Goal: Find specific fact: Find specific fact

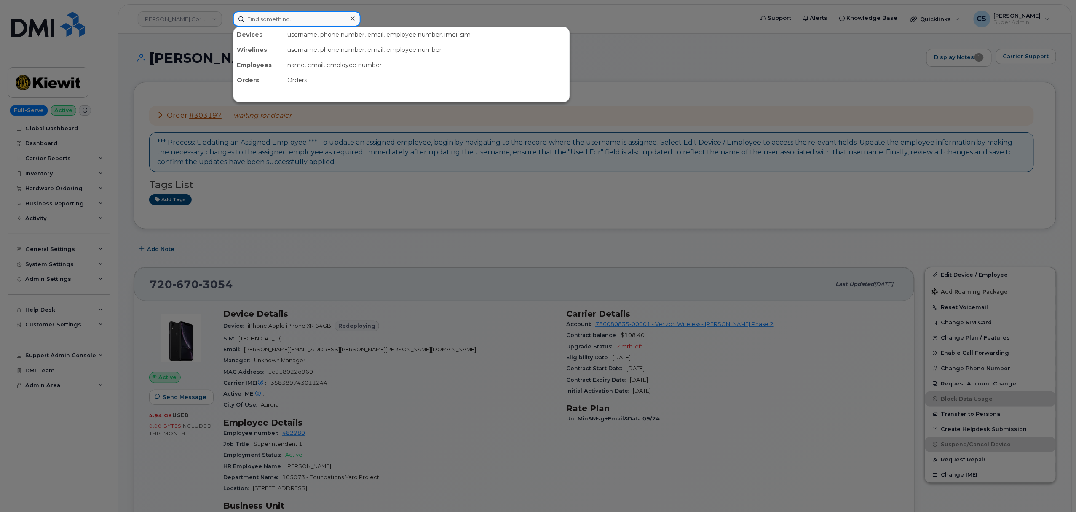
click at [270, 19] on input at bounding box center [297, 18] width 128 height 15
paste input "302090"
type input "302090"
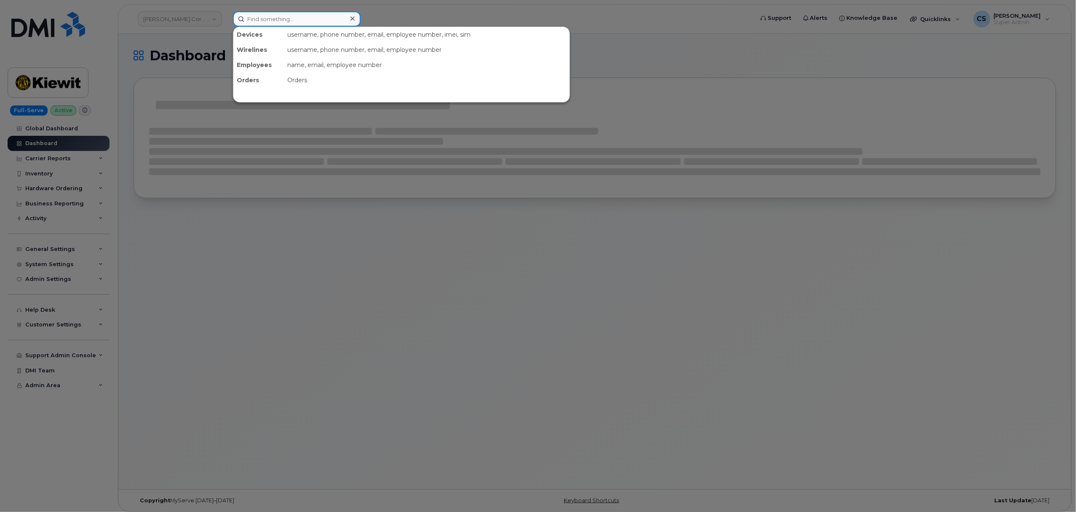
click at [290, 19] on input at bounding box center [297, 18] width 128 height 15
paste input "302090"
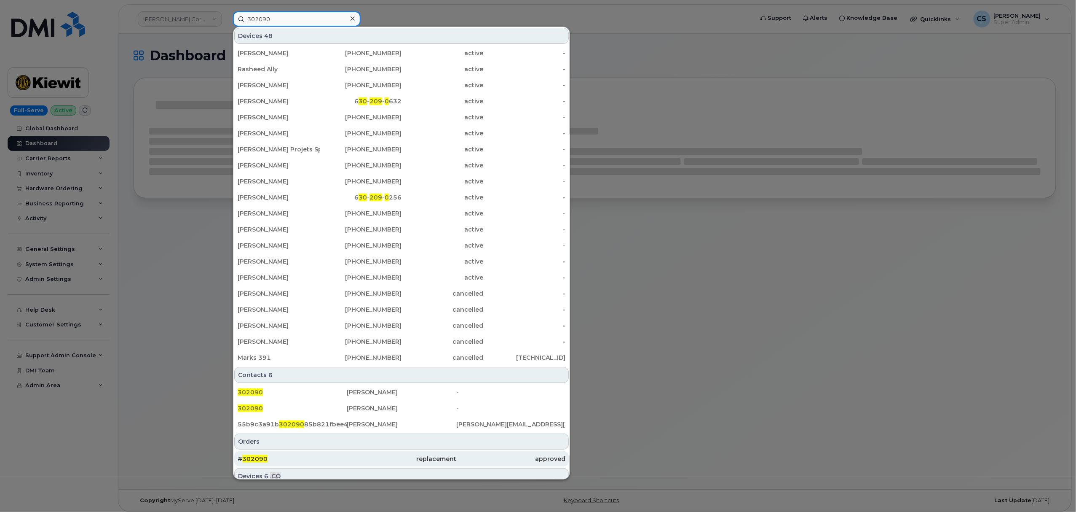
type input "302090"
click at [251, 454] on div "# 302090" at bounding box center [292, 458] width 109 height 15
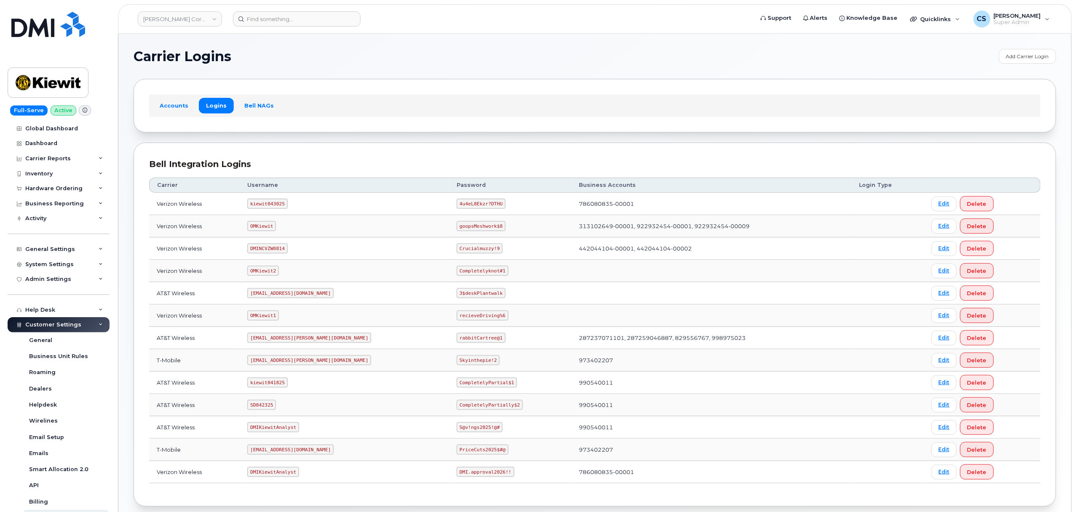
click at [271, 204] on code "kiewit043025" at bounding box center [267, 203] width 40 height 10
click at [270, 204] on code "kiewit043025" at bounding box center [267, 203] width 40 height 10
copy code "kiewit043025"
drag, startPoint x: 459, startPoint y: 205, endPoint x: 403, endPoint y: 201, distance: 56.6
click at [403, 201] on tr "Verizon Wireless kiewit043025 4u4eL8Ekzr?DTHU 786080835-00001 Edit Delete" at bounding box center [595, 204] width 892 height 22
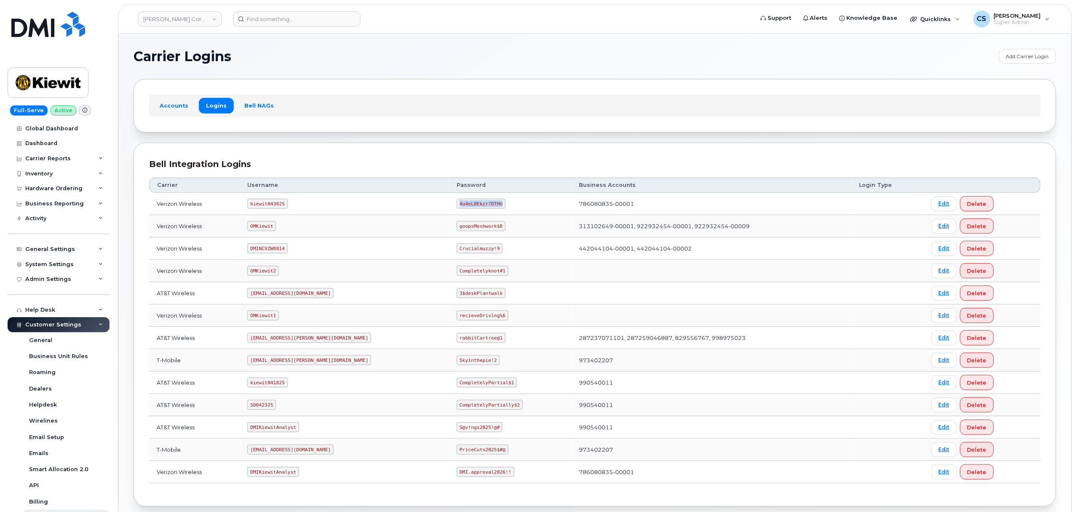
copy tr "4u4eL8Ekzr?DTHU"
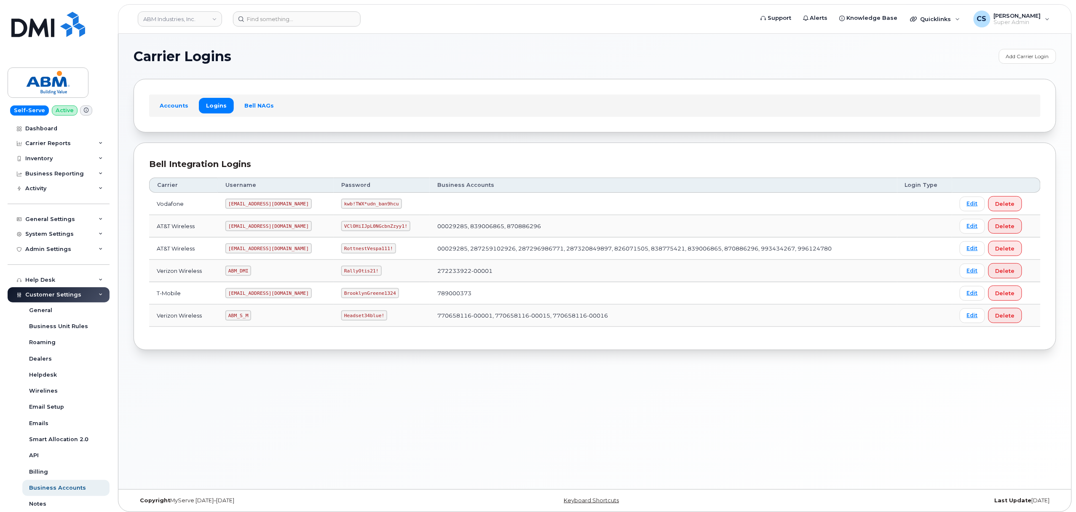
click at [240, 251] on code "[EMAIL_ADDRESS][DOMAIN_NAME]" at bounding box center [268, 248] width 86 height 10
copy code "[EMAIL_ADDRESS][DOMAIN_NAME]"
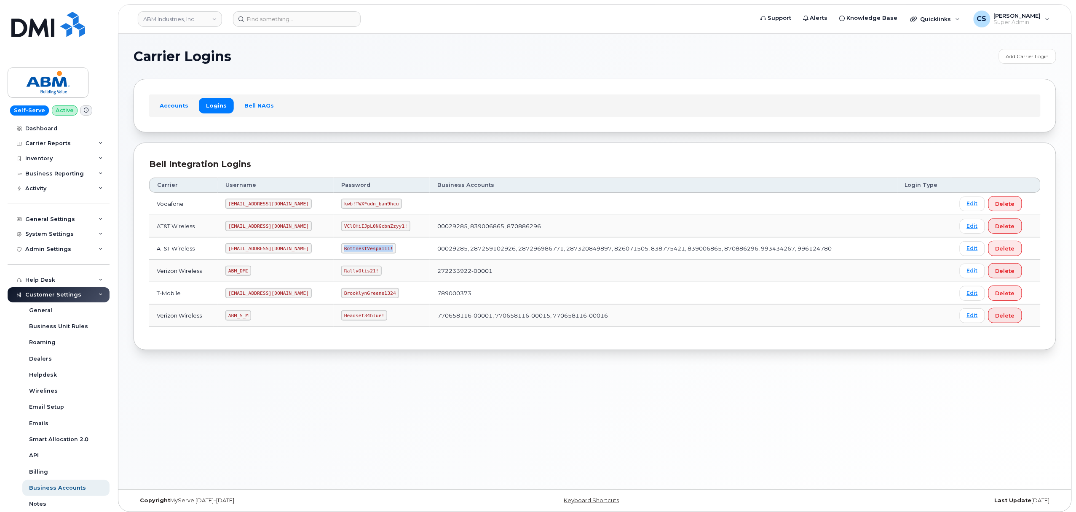
drag, startPoint x: 361, startPoint y: 248, endPoint x: 316, endPoint y: 253, distance: 45.4
click at [341, 253] on code "RottnestVespa111!" at bounding box center [368, 248] width 55 height 10
copy code "RottnestVespa111!"
click at [240, 317] on code "ABM_S_M" at bounding box center [238, 315] width 26 height 10
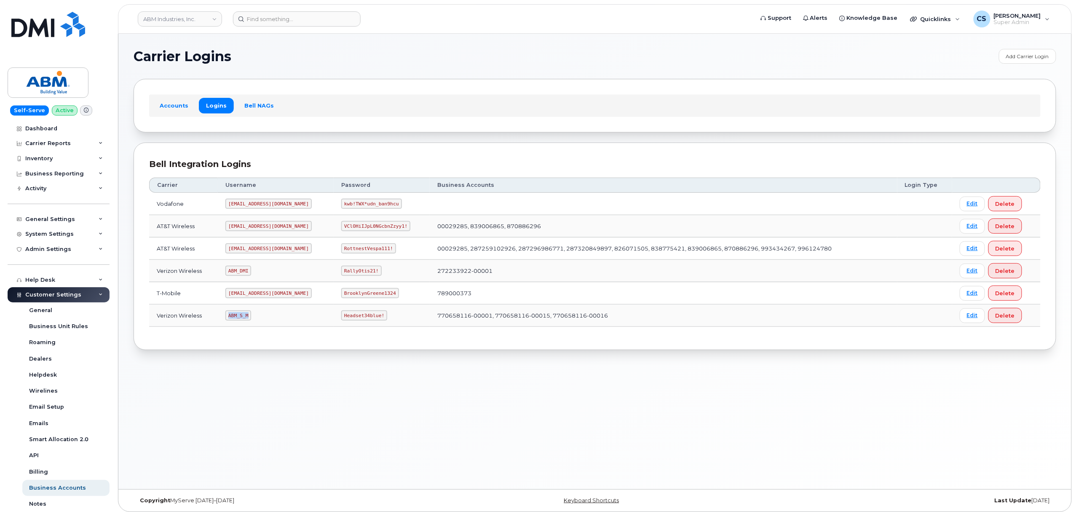
click at [240, 317] on code "ABM_S_M" at bounding box center [238, 315] width 26 height 10
copy code "ABM_S_M"
click at [344, 318] on code "Headset34blue!" at bounding box center [364, 315] width 46 height 10
drag, startPoint x: 353, startPoint y: 317, endPoint x: 307, endPoint y: 314, distance: 45.6
click at [334, 314] on td "Headset34blue!" at bounding box center [382, 315] width 96 height 22
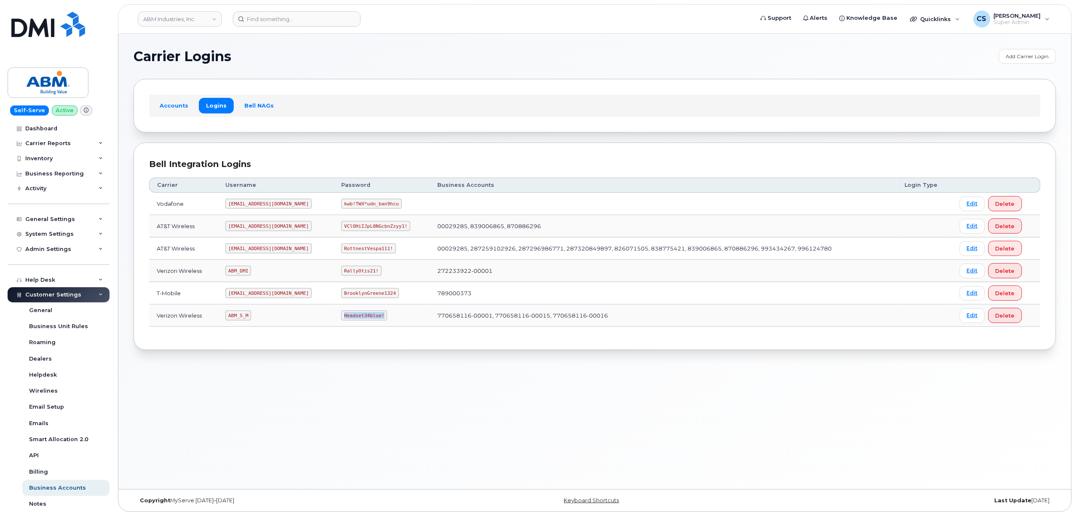
copy code "Headset34blue!"
drag, startPoint x: 263, startPoint y: 249, endPoint x: 240, endPoint y: 243, distance: 24.1
click at [228, 247] on code "[EMAIL_ADDRESS][DOMAIN_NAME]" at bounding box center [268, 248] width 86 height 10
drag, startPoint x: 265, startPoint y: 250, endPoint x: 198, endPoint y: 243, distance: 67.4
click at [198, 243] on tr "AT&T Wireless [EMAIL_ADDRESS][DOMAIN_NAME] RottnestVespa111! 00029285, 28725910…" at bounding box center [595, 248] width 892 height 22
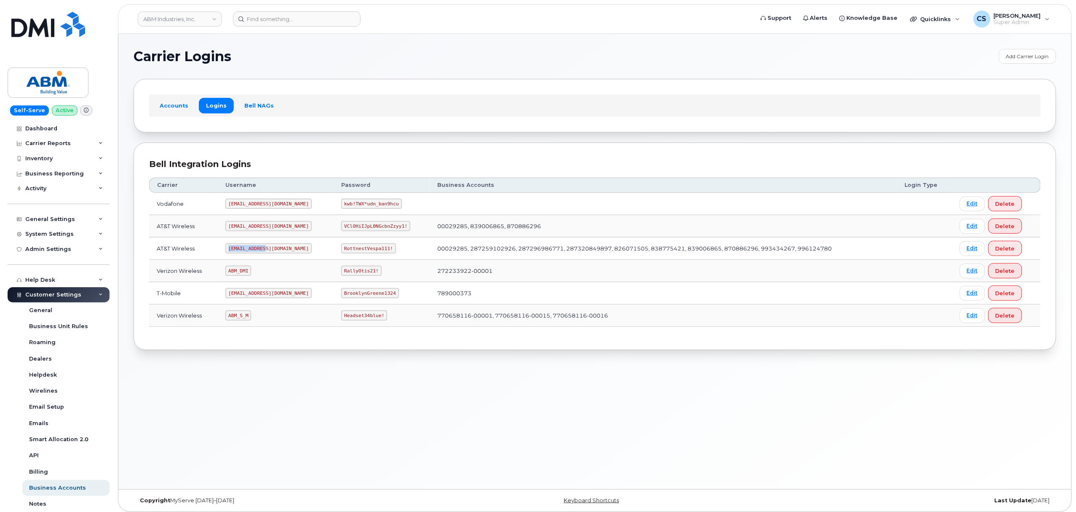
copy tr "[EMAIL_ADDRESS][DOMAIN_NAME]"
drag, startPoint x: 362, startPoint y: 248, endPoint x: 313, endPoint y: 247, distance: 48.9
click at [334, 247] on td "RottnestVespa111!" at bounding box center [382, 248] width 96 height 22
copy code "RottnestVespa111!"
